Goal: Task Accomplishment & Management: Use online tool/utility

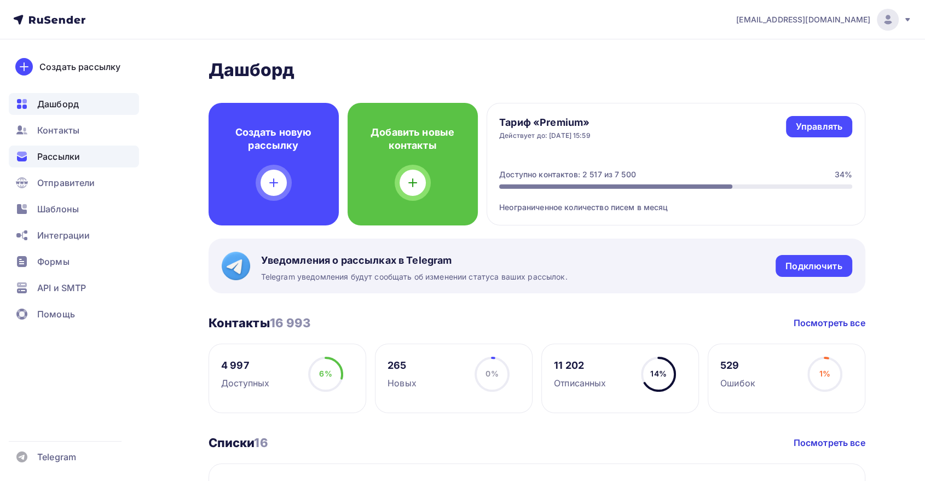
click at [57, 153] on span "Рассылки" at bounding box center [58, 156] width 43 height 13
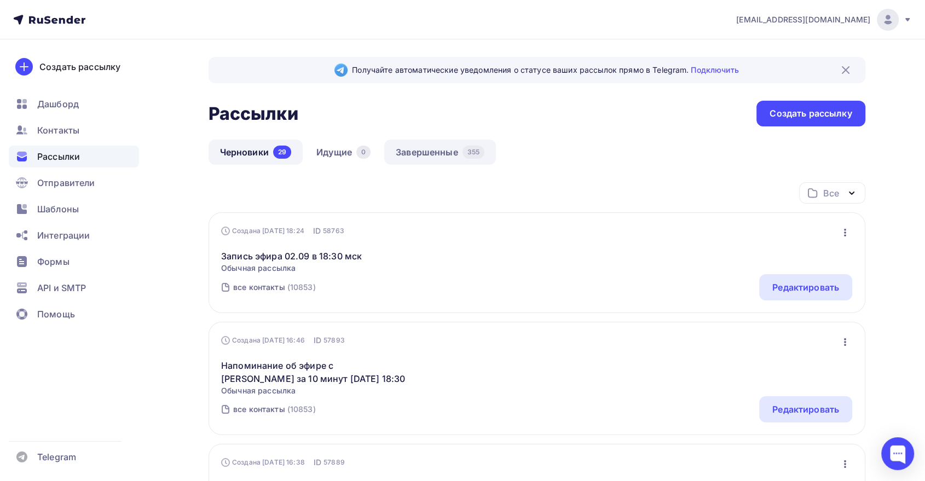
click at [432, 153] on link "Завершенные 355" at bounding box center [440, 152] width 112 height 25
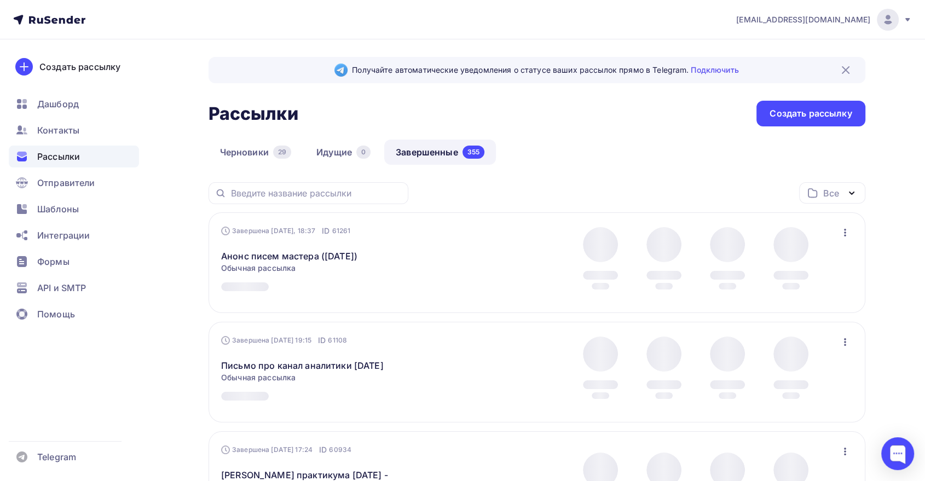
scroll to position [61, 0]
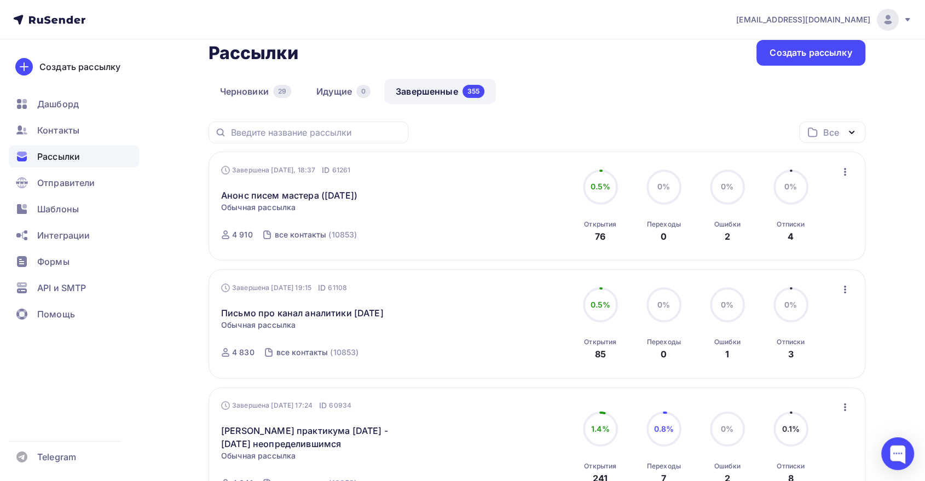
click at [840, 169] on icon "button" at bounding box center [844, 171] width 13 height 13
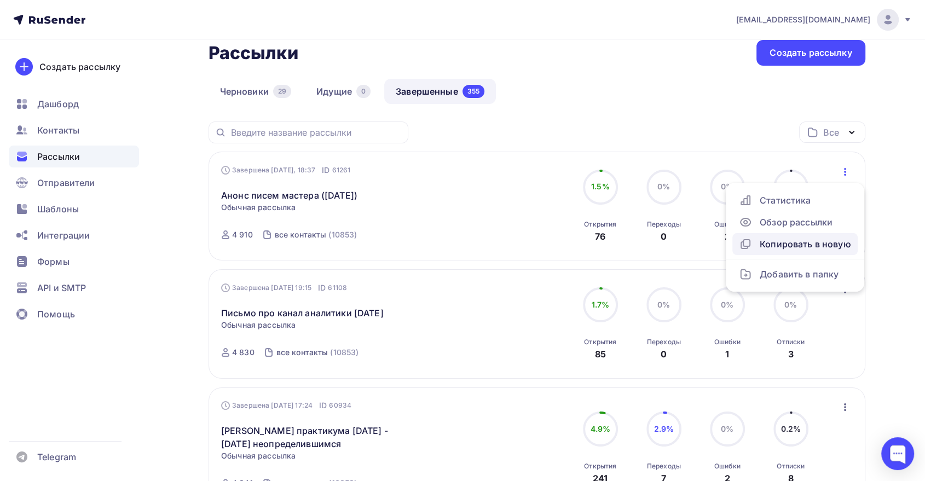
click at [757, 239] on div "Копировать в новую" at bounding box center [795, 243] width 112 height 13
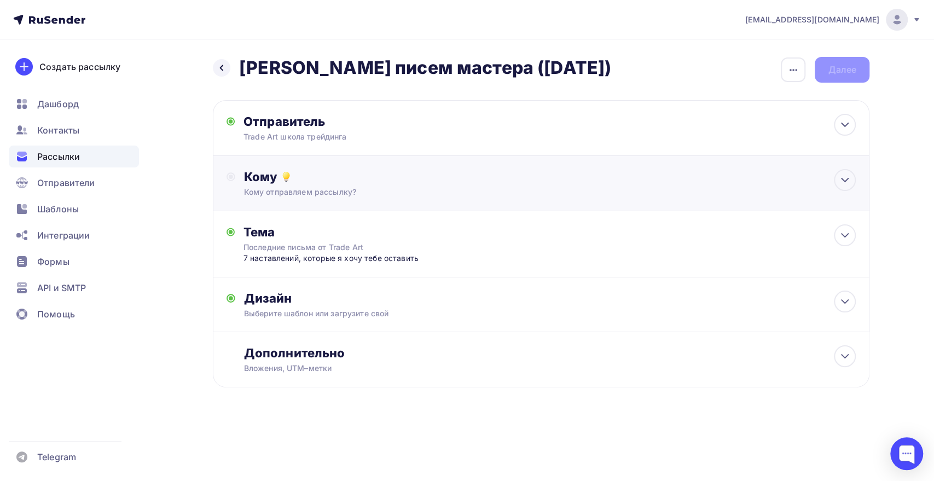
click at [309, 178] on div "Кому" at bounding box center [550, 176] width 612 height 15
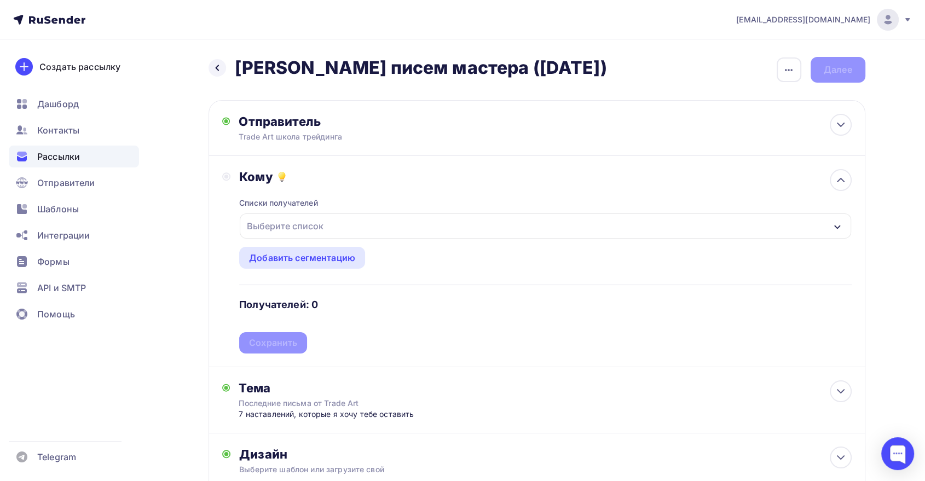
click at [313, 229] on div "Выберите список" at bounding box center [284, 226] width 85 height 20
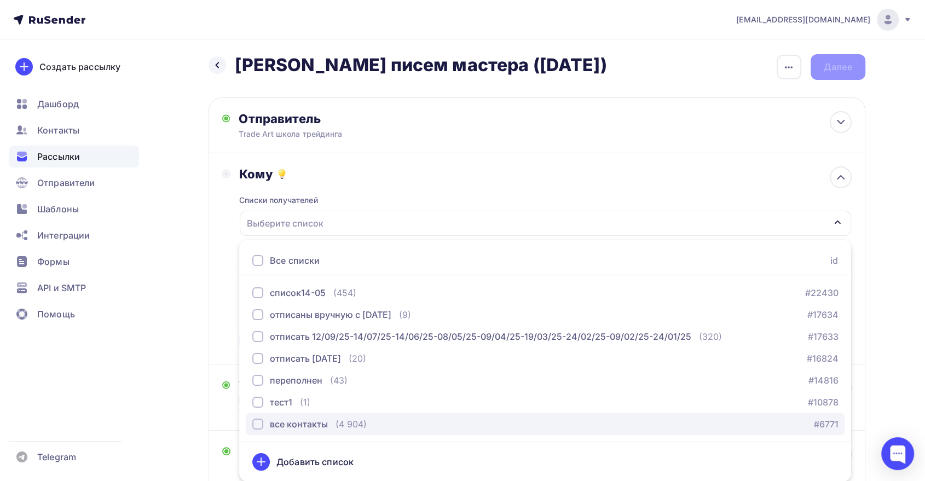
click at [279, 420] on div "все контакты" at bounding box center [299, 423] width 58 height 13
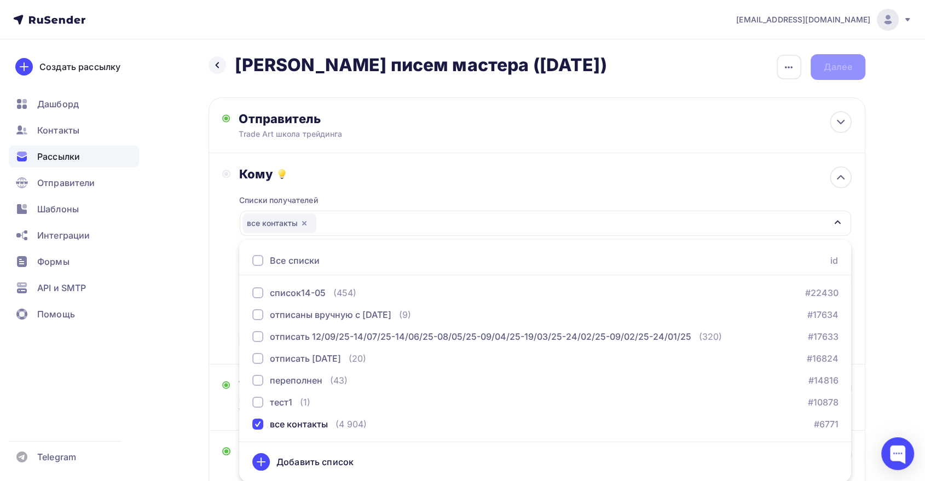
click at [231, 295] on div "Кому Списки получателей все контакты Все списки id список14-05 (454) #22430 отп…" at bounding box center [536, 258] width 629 height 184
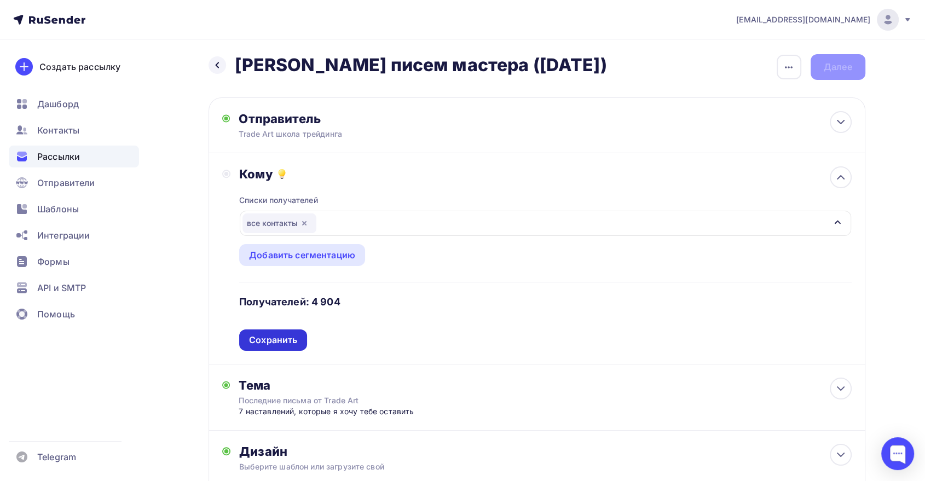
click at [284, 339] on div "Сохранить" at bounding box center [273, 340] width 48 height 13
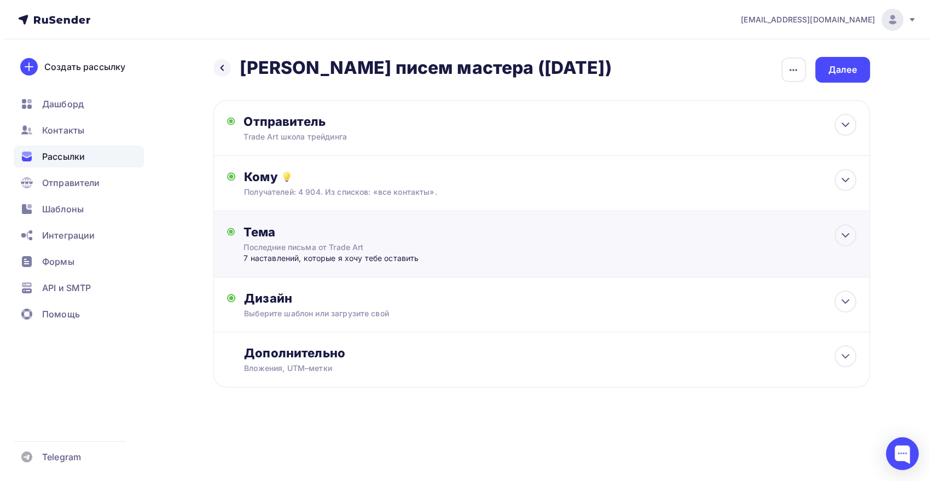
scroll to position [0, 0]
click at [779, 69] on div "[PERSON_NAME] писем мастера ([DATE]) [PERSON_NAME] писем мастера ([DATE]) Закон…" at bounding box center [541, 70] width 657 height 26
click at [372, 256] on div "7 наставлений, которые я хочу тебе оставить" at bounding box center [351, 258] width 216 height 11
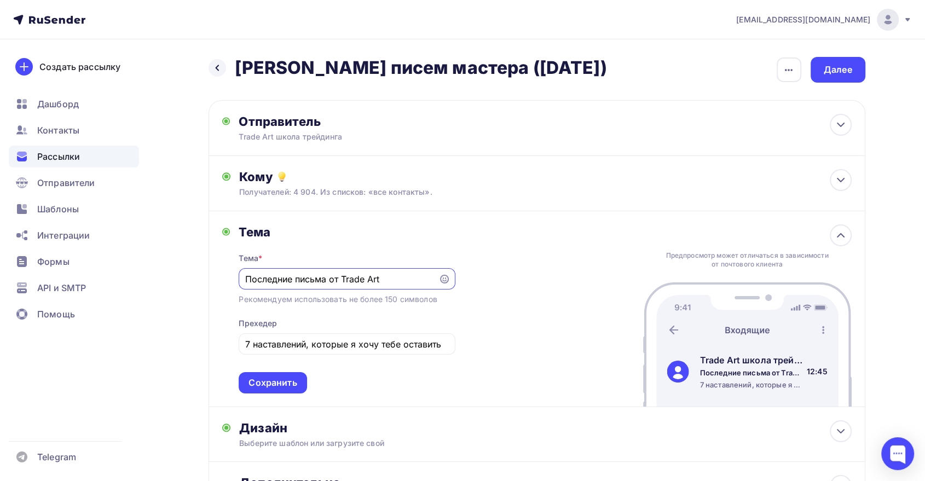
drag, startPoint x: 406, startPoint y: 283, endPoint x: 149, endPoint y: 254, distance: 258.8
click at [155, 254] on div "[PERSON_NAME] писем мастера ([DATE]) [PERSON_NAME] писем мастера ([DATE]) Закон…" at bounding box center [462, 313] width 897 height 548
paste input "Письмо Мастера №1: ошибка 95% начинающих"
type input "Письмо Мастера №1: ошибка 95% начинающих"
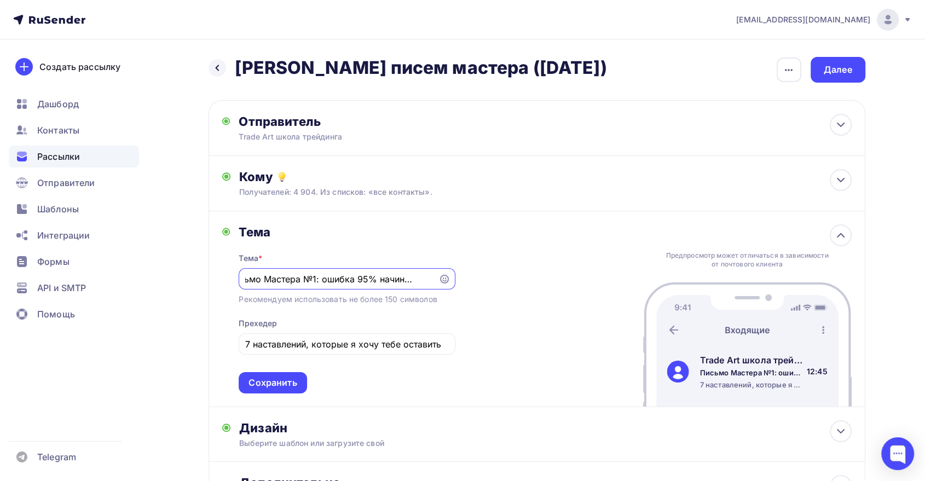
scroll to position [0, 0]
click at [390, 335] on div "7 наставлений, которые я хочу тебе оставить" at bounding box center [347, 343] width 216 height 21
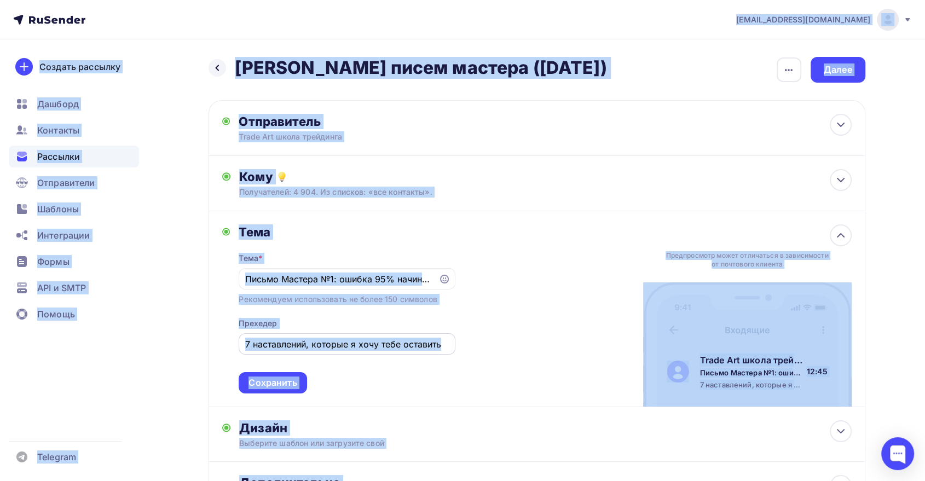
click at [375, 338] on input "7 наставлений, которые я хочу тебе оставить" at bounding box center [347, 344] width 204 height 13
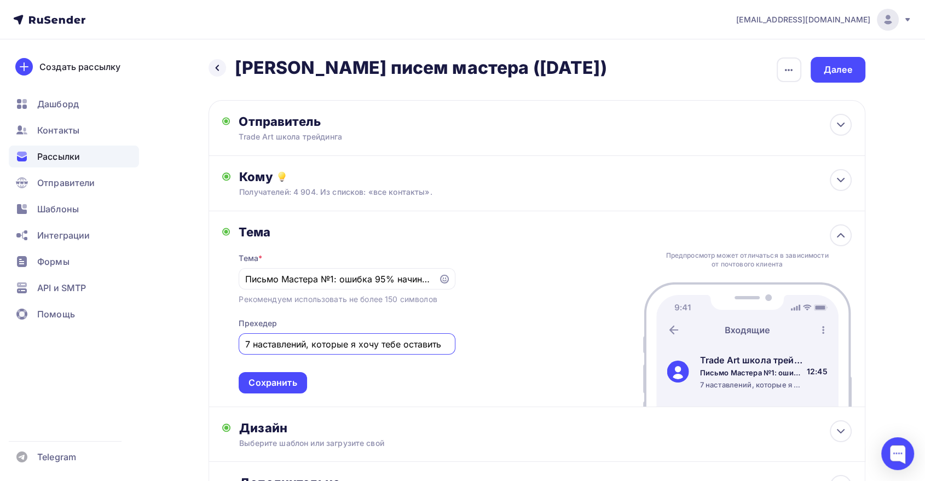
paste input "Читай, пока не повторил(а) ее ⬇️"
type input "Читай, пока не повторил(а) ее ⬇️"
click at [265, 385] on div "Сохранить" at bounding box center [272, 382] width 48 height 13
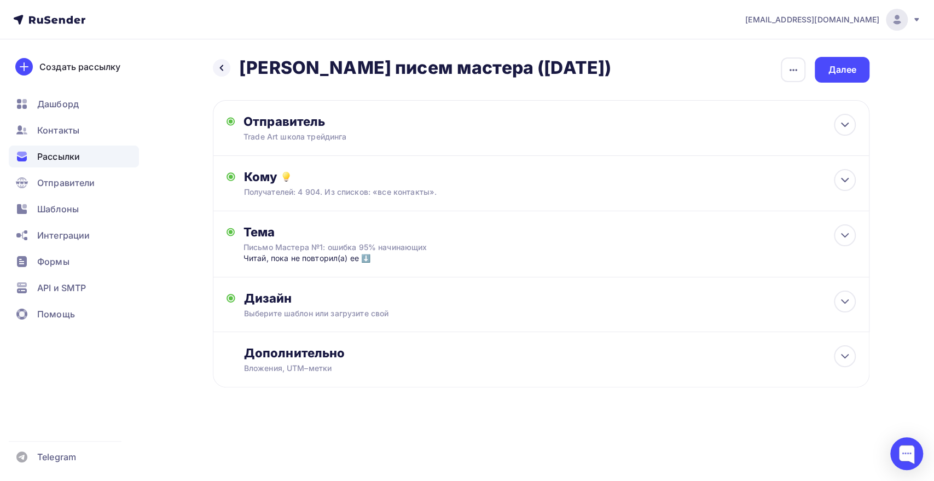
drag, startPoint x: 793, startPoint y: 67, endPoint x: 742, endPoint y: 120, distance: 73.9
click at [793, 67] on icon "button" at bounding box center [793, 69] width 13 height 13
click at [725, 130] on div "Переименовать рассылку" at bounding box center [735, 125] width 136 height 13
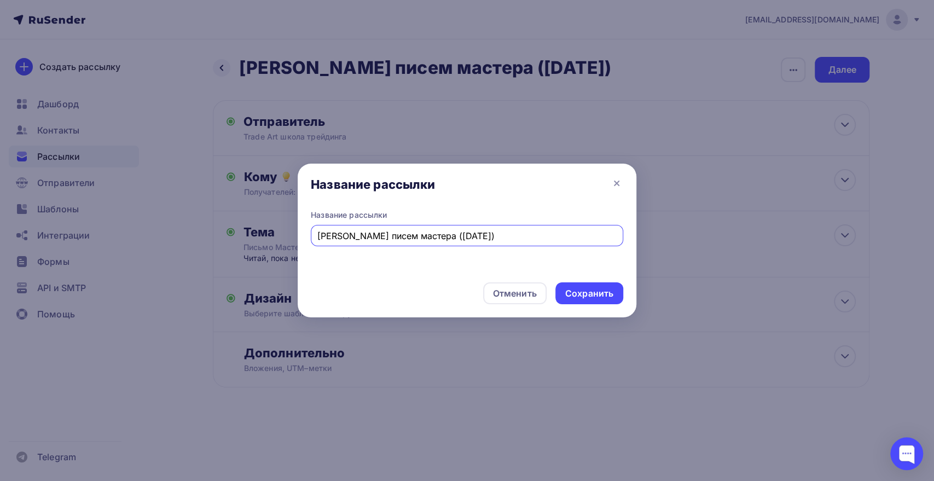
drag, startPoint x: 527, startPoint y: 236, endPoint x: 159, endPoint y: 211, distance: 369.1
click at [171, 209] on div "Название рассылки Название рассылки Копия Анонс писем мастера ([DATE]) Отменить…" at bounding box center [467, 240] width 934 height 481
paste input "Письмо мастера 1"
type input "Письмо мастера 1"
click at [583, 299] on div "Сохранить" at bounding box center [589, 293] width 48 height 13
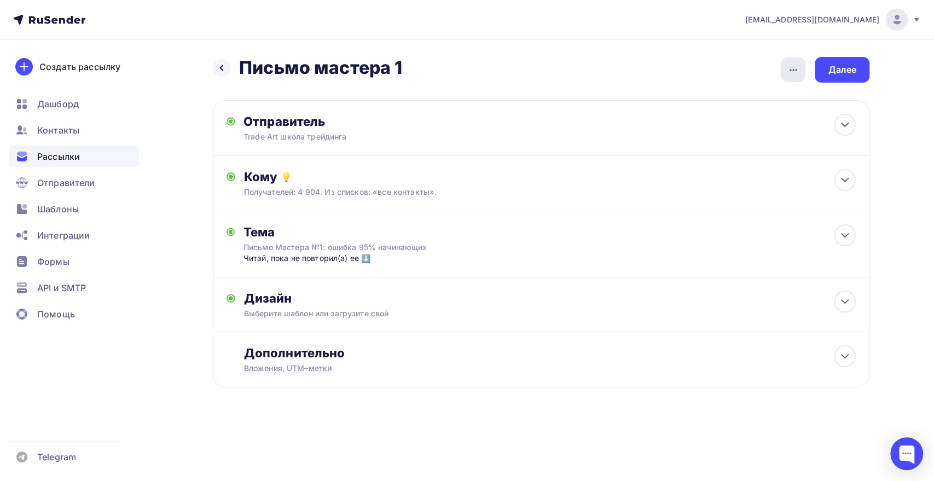
click at [788, 75] on icon "button" at bounding box center [793, 69] width 13 height 13
click at [736, 104] on div "Закончить позже" at bounding box center [735, 103] width 136 height 13
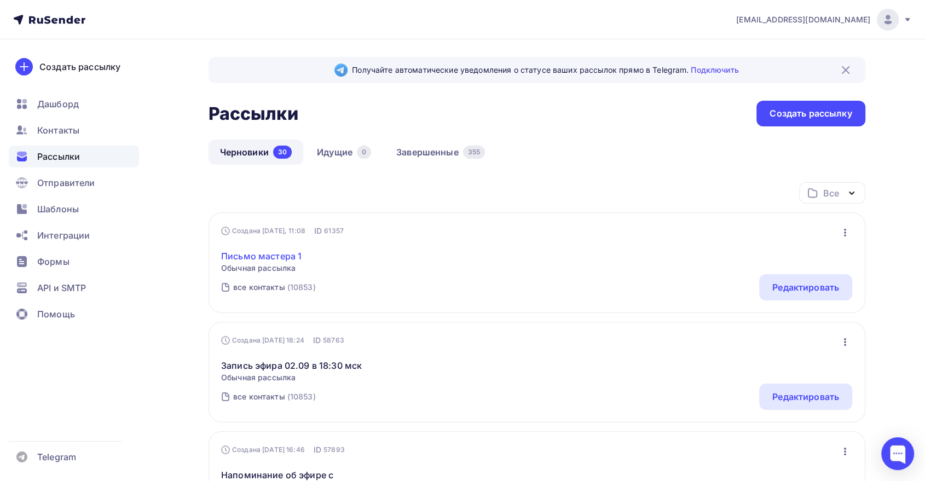
click at [252, 259] on link "Письмо мастера 1" at bounding box center [261, 255] width 80 height 13
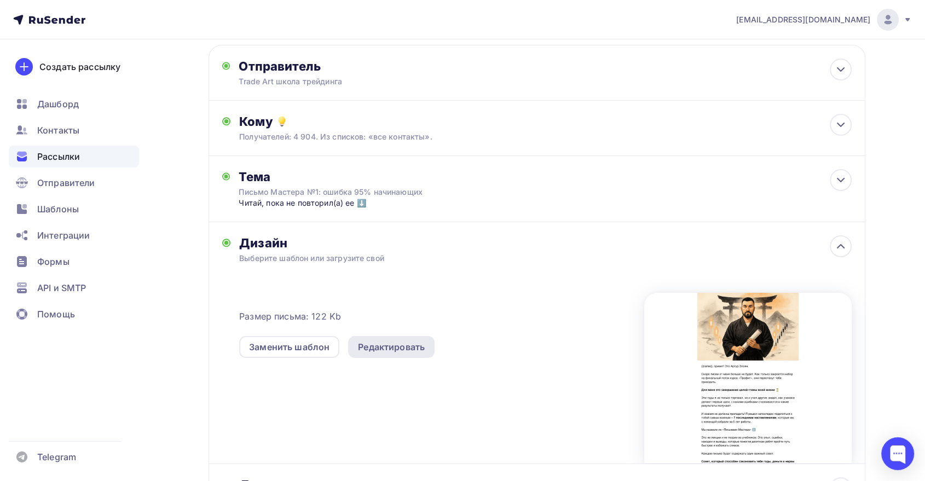
scroll to position [121, 0]
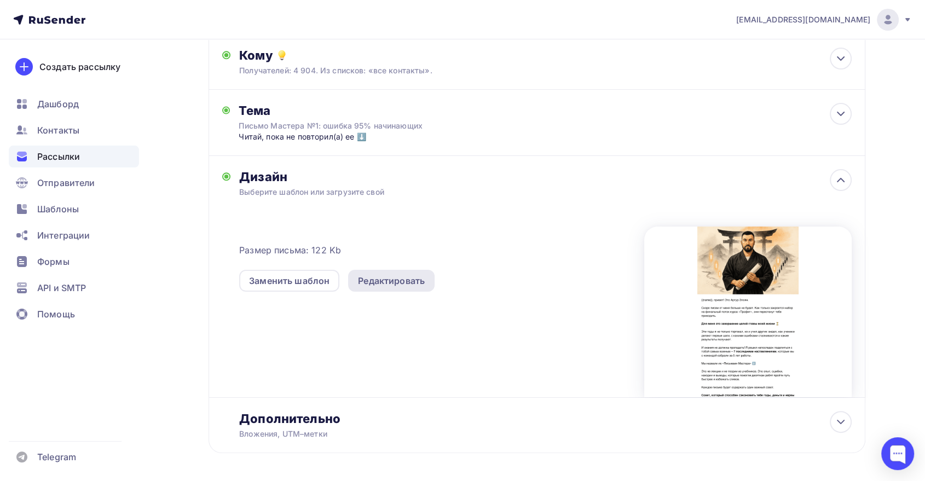
click at [372, 272] on div "Редактировать" at bounding box center [391, 281] width 86 height 22
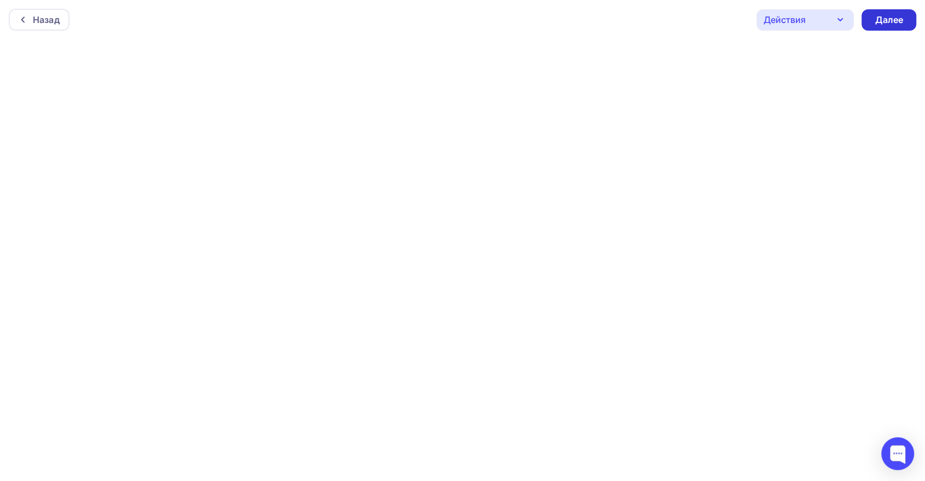
click at [891, 24] on div "Далее" at bounding box center [888, 20] width 28 height 13
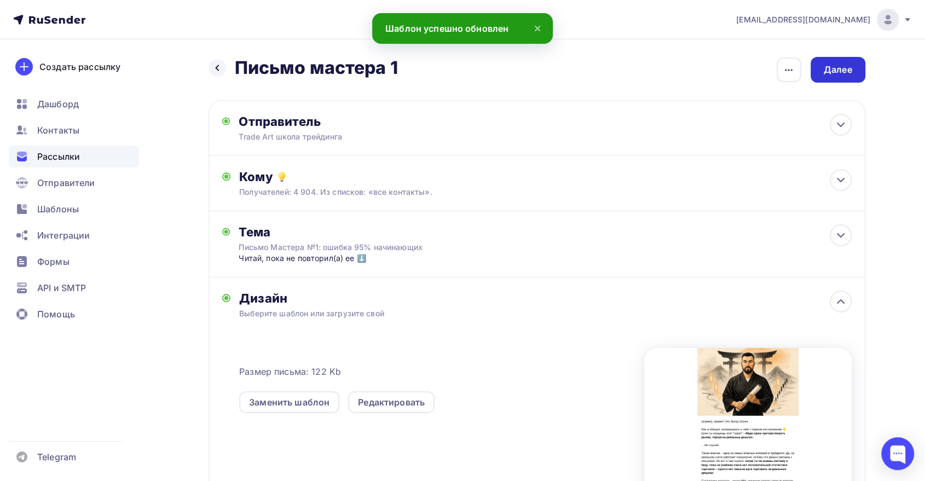
click at [840, 65] on div "Далее" at bounding box center [837, 69] width 28 height 13
